Goal: Navigation & Orientation: Find specific page/section

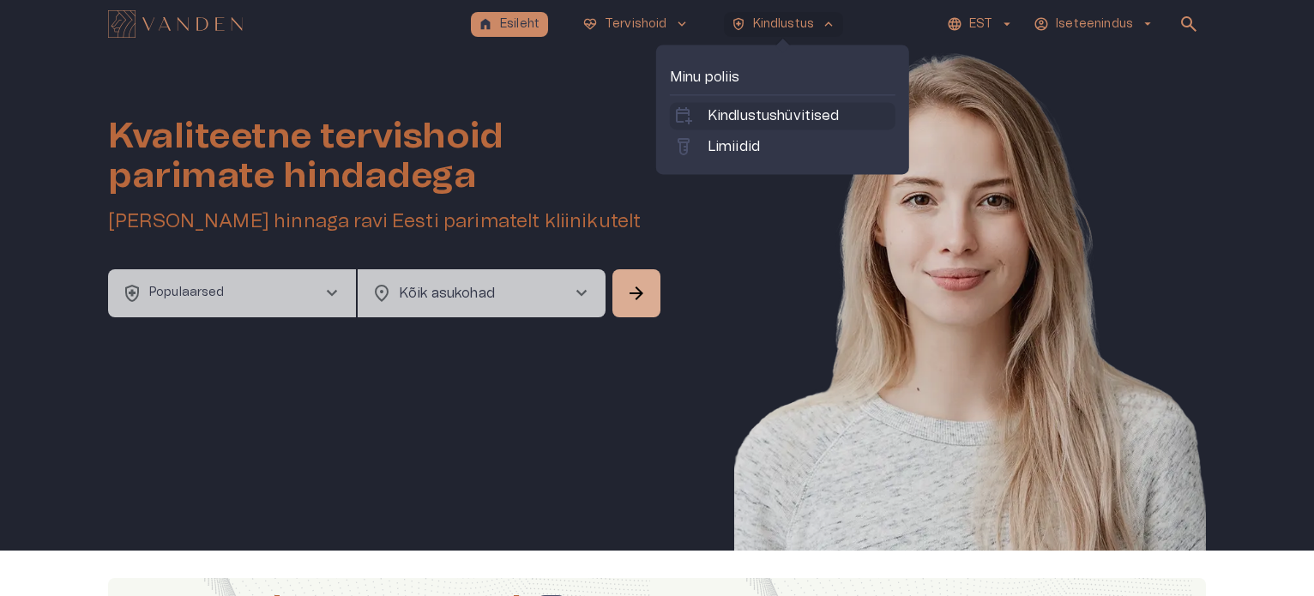
click at [786, 106] on p "Kindlustushüvitised" at bounding box center [774, 115] width 132 height 21
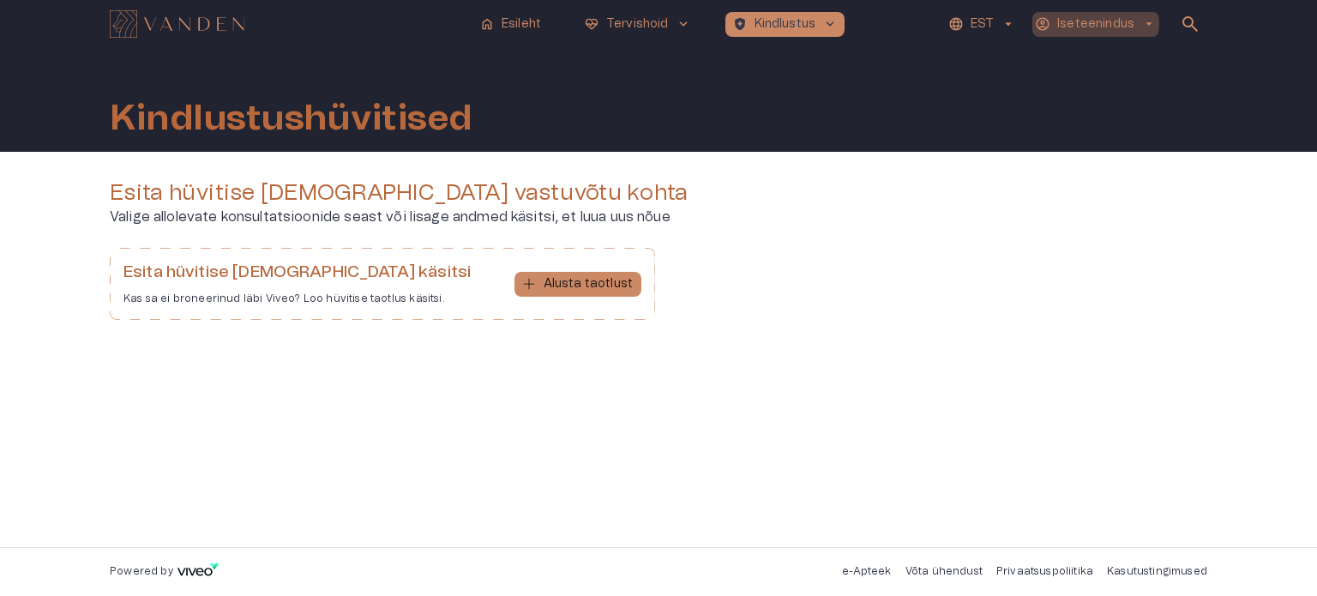
click at [1081, 23] on p "Iseteenindus" at bounding box center [1096, 24] width 77 height 18
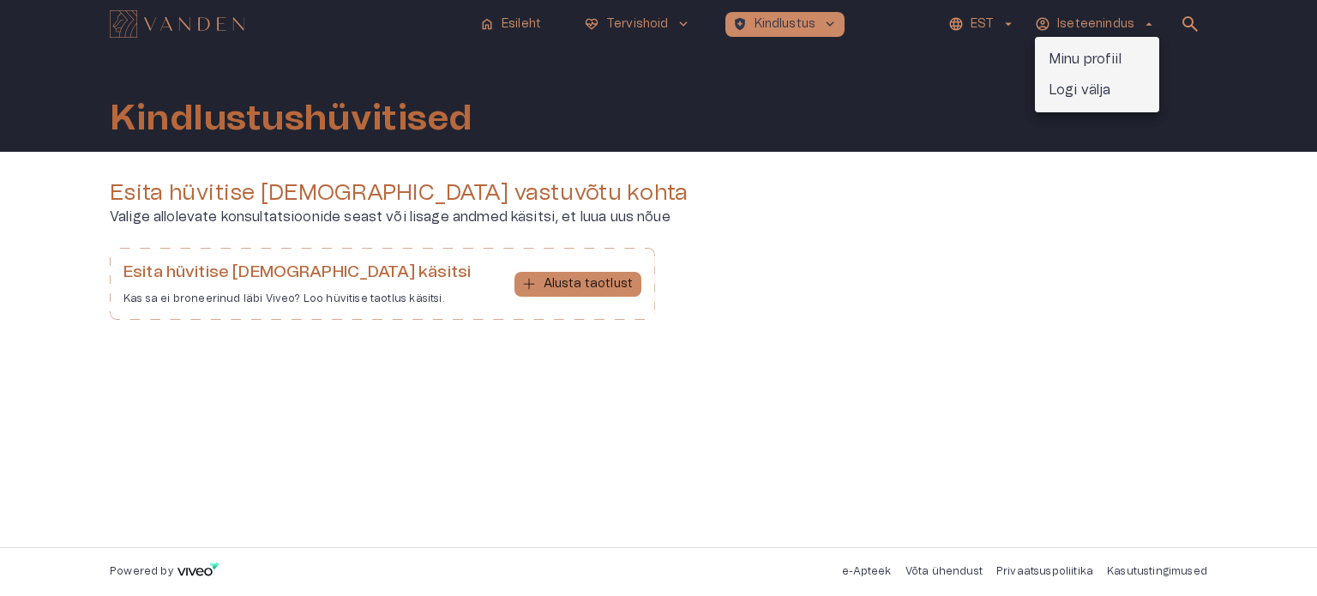
click at [507, 22] on div at bounding box center [658, 298] width 1317 height 596
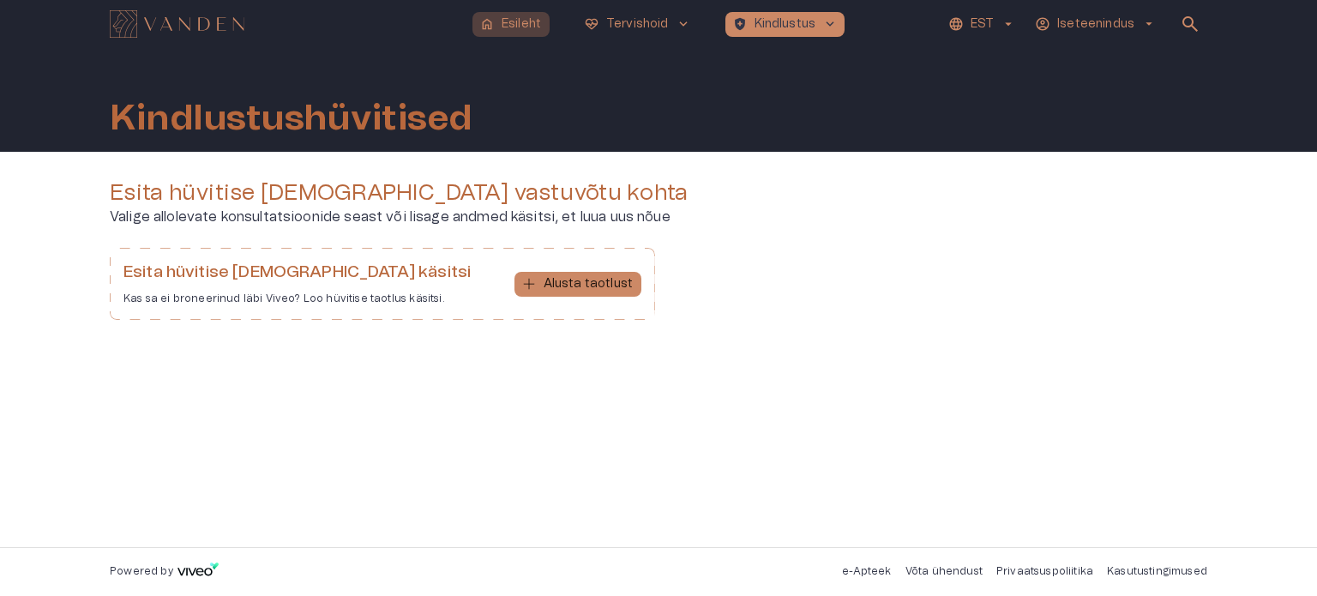
click at [508, 24] on p "Esileht" at bounding box center [521, 24] width 39 height 18
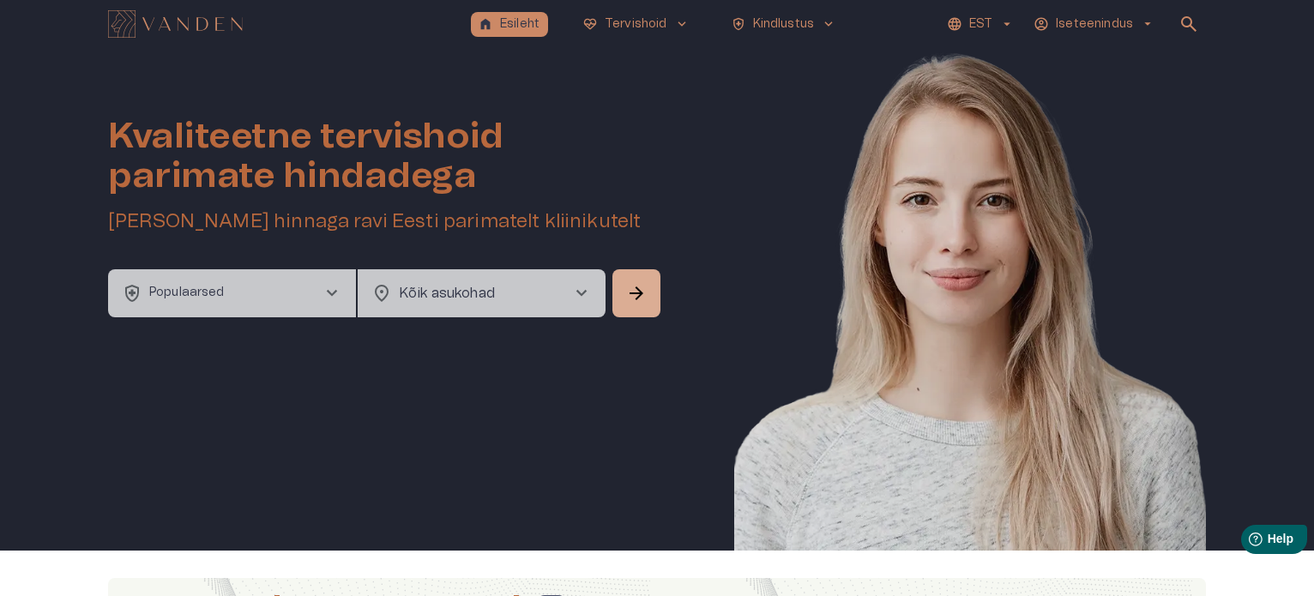
click at [339, 288] on span "chevron_right" at bounding box center [332, 293] width 21 height 21
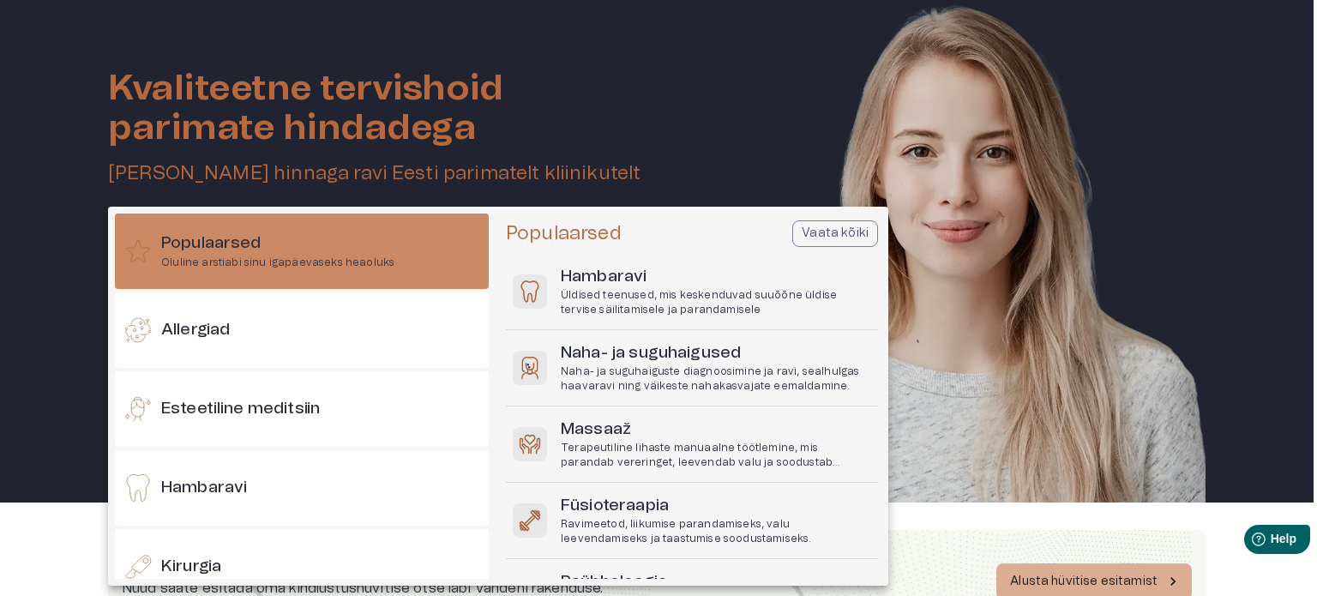
click at [706, 157] on div at bounding box center [658, 298] width 1317 height 596
